Goal: Transaction & Acquisition: Subscribe to service/newsletter

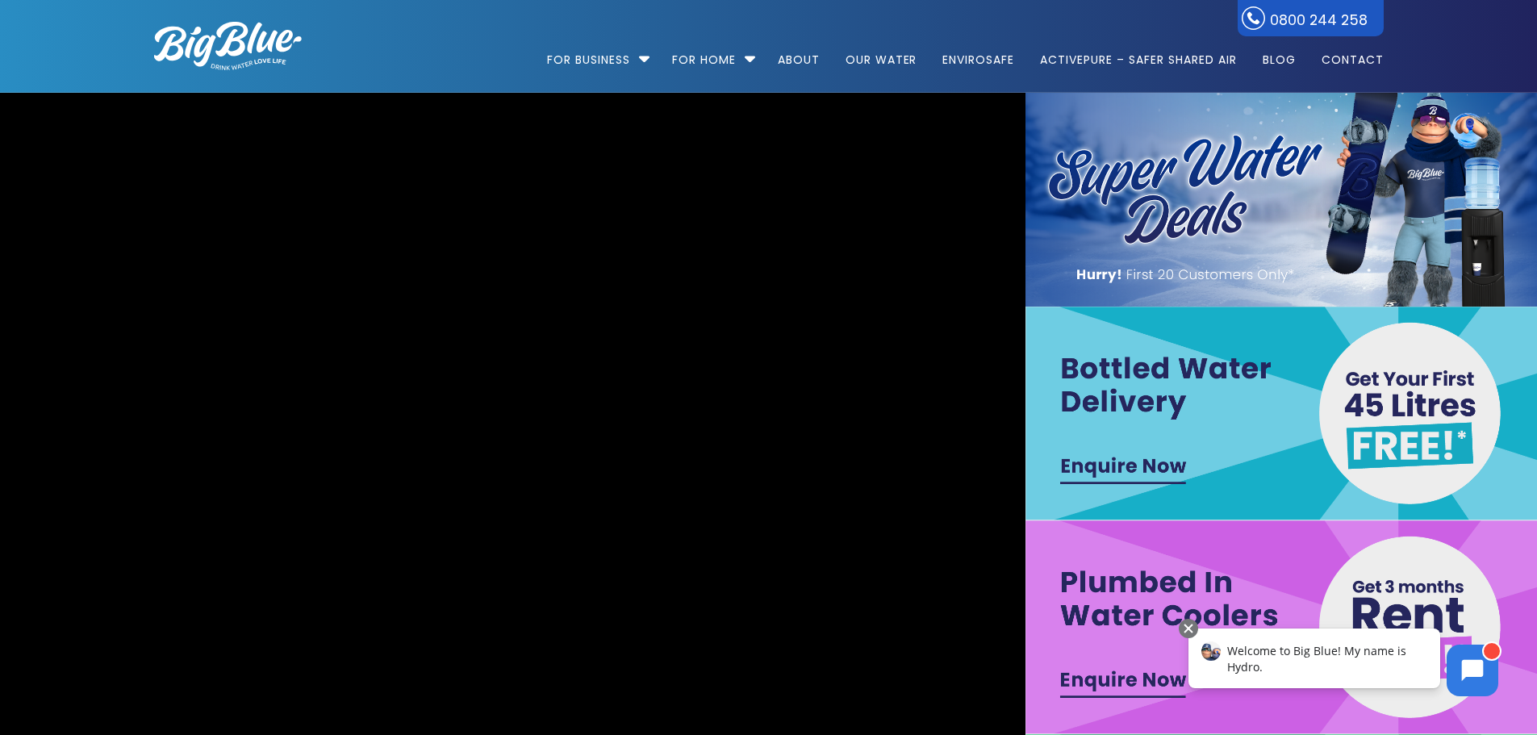
click at [1108, 459] on img at bounding box center [1281, 414] width 513 height 214
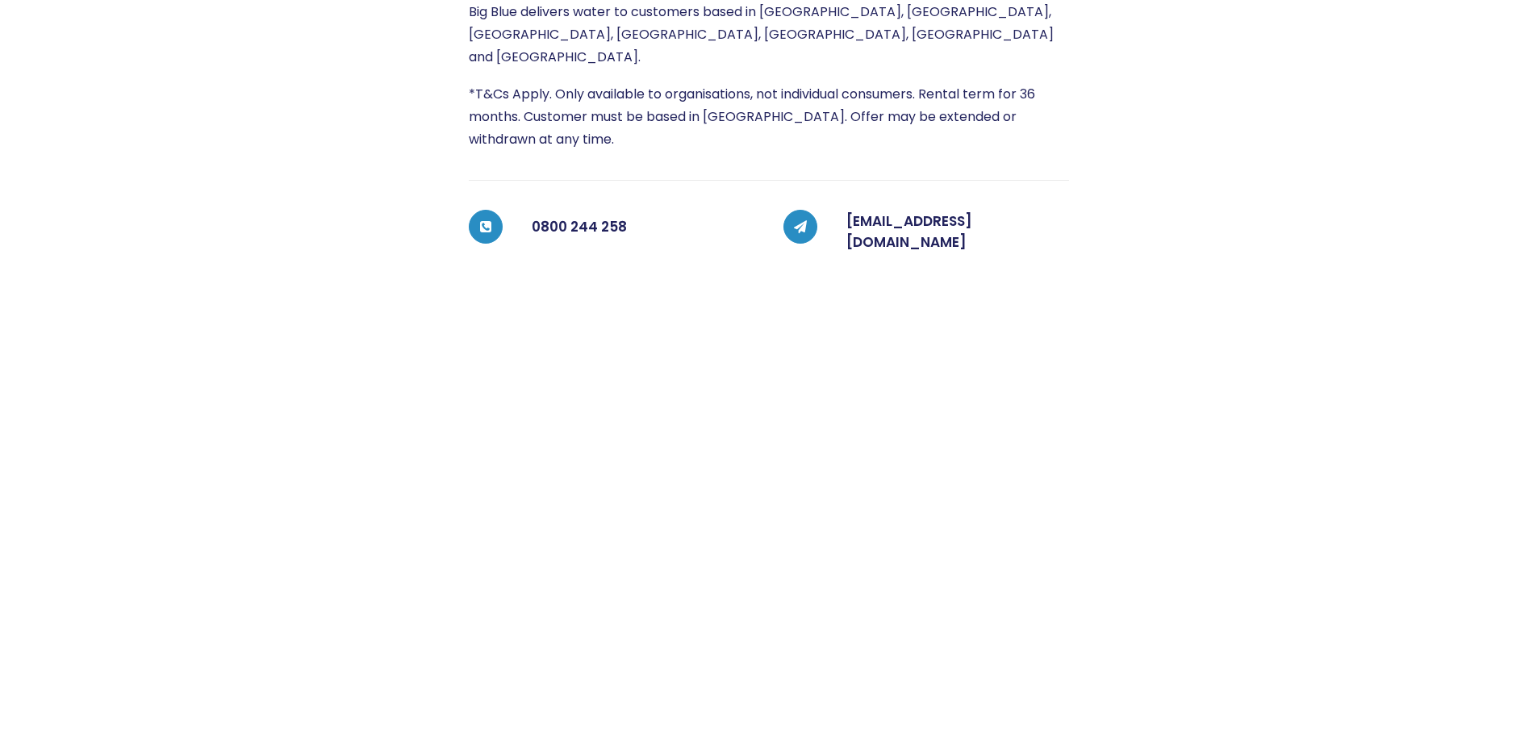
scroll to position [448, 0]
